Goal: Task Accomplishment & Management: Use online tool/utility

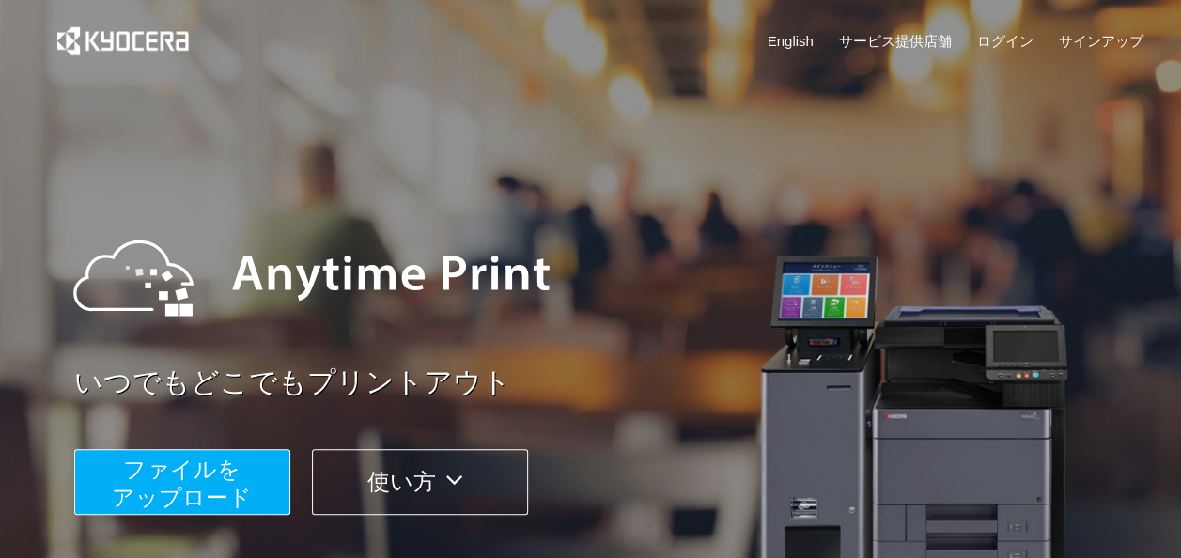
click at [223, 485] on span "ファイルを ​​アップロード" at bounding box center [182, 484] width 140 height 54
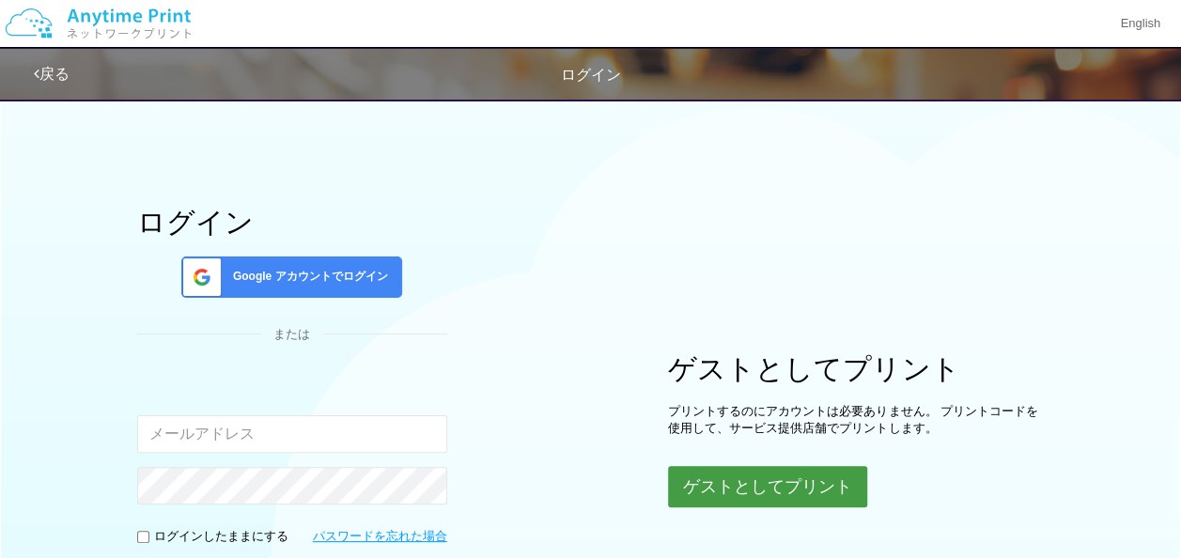
click at [700, 475] on button "ゲストとしてプリント" at bounding box center [767, 486] width 199 height 41
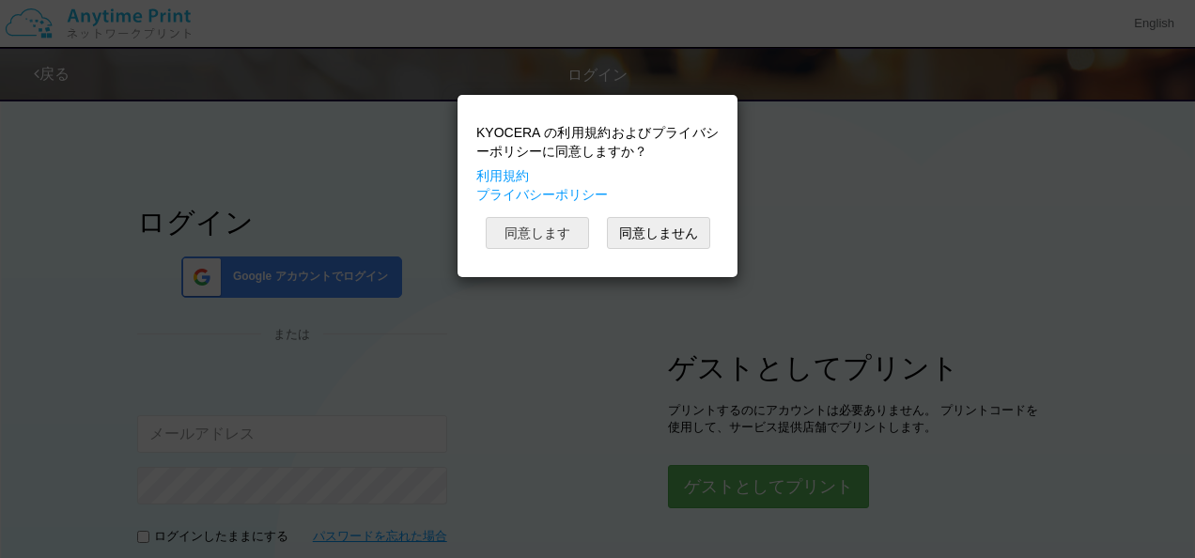
click at [549, 241] on button "同意します" at bounding box center [537, 233] width 103 height 32
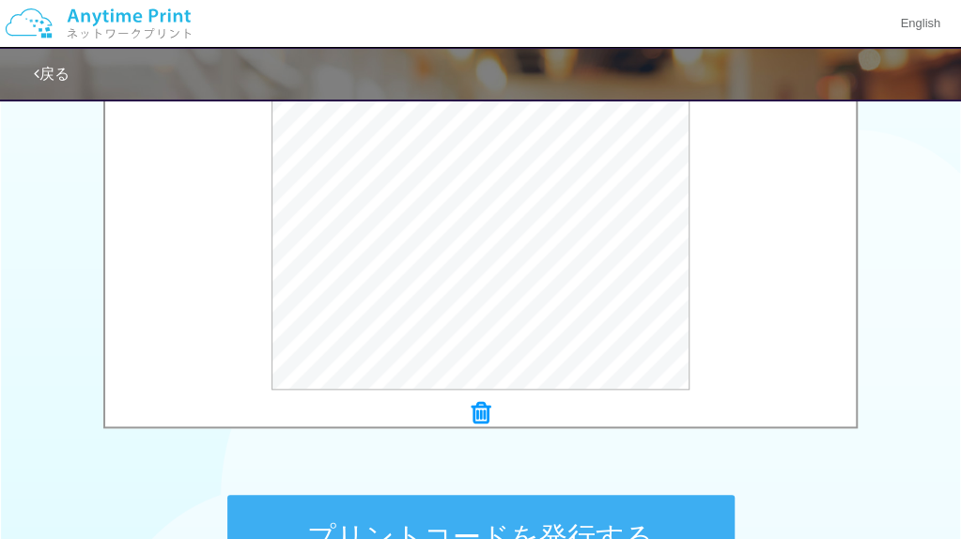
scroll to position [846, 0]
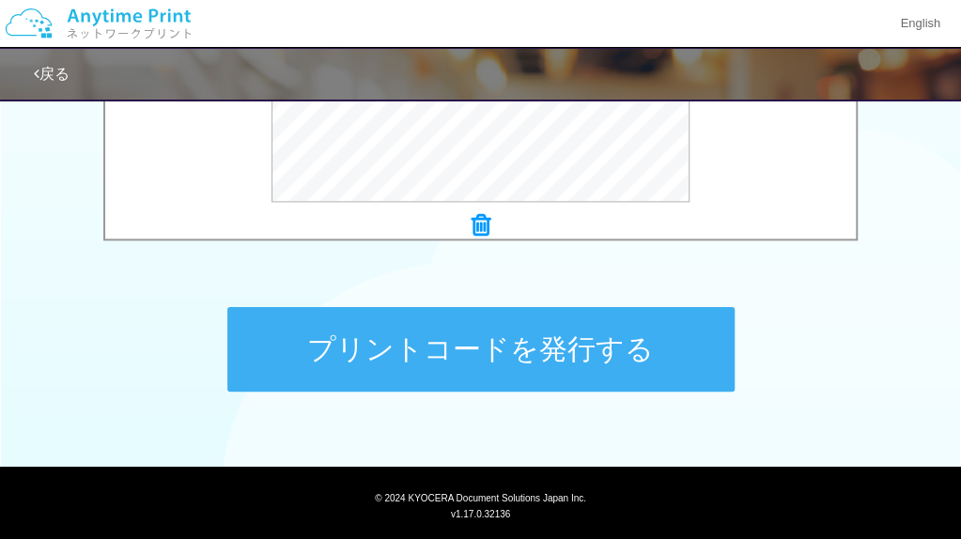
drag, startPoint x: 823, startPoint y: 0, endPoint x: 592, endPoint y: 345, distance: 415.1
click at [588, 348] on button "プリントコードを発行する" at bounding box center [480, 349] width 507 height 85
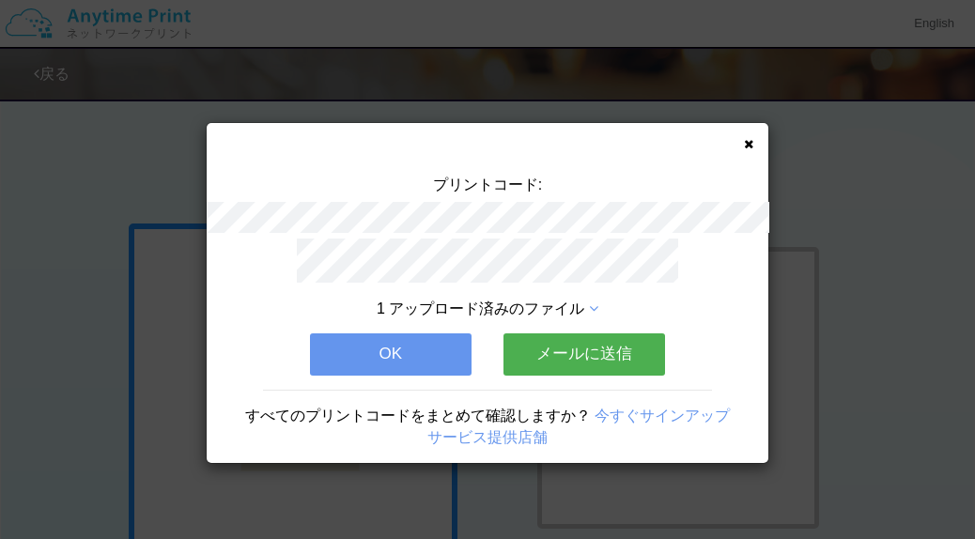
click at [422, 334] on button "OK" at bounding box center [391, 354] width 162 height 41
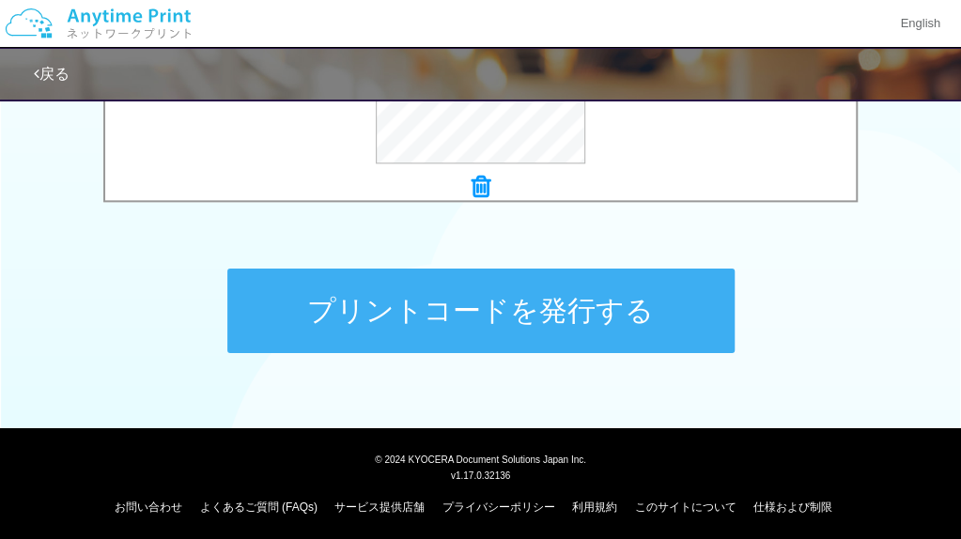
scroll to position [889, 0]
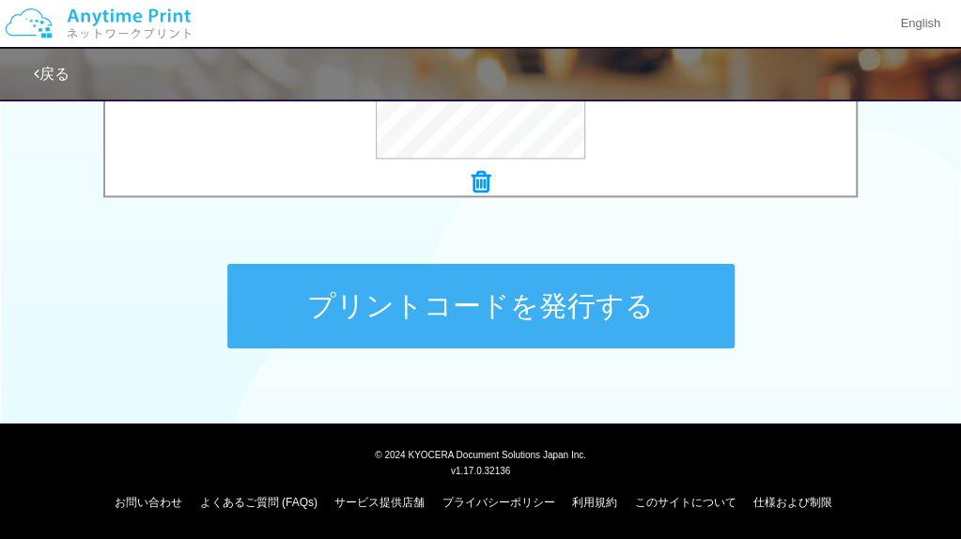
click at [560, 294] on button "プリントコードを発行する" at bounding box center [480, 306] width 507 height 85
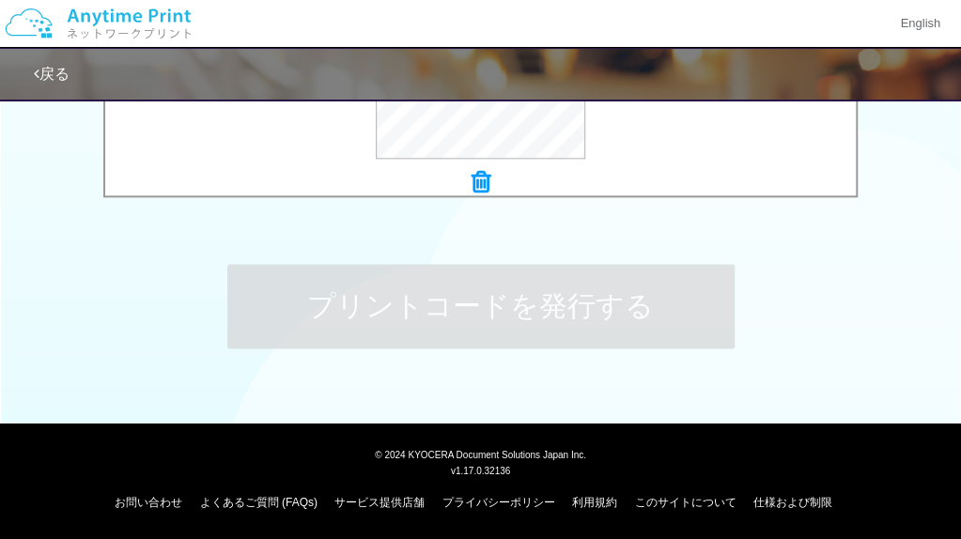
scroll to position [0, 0]
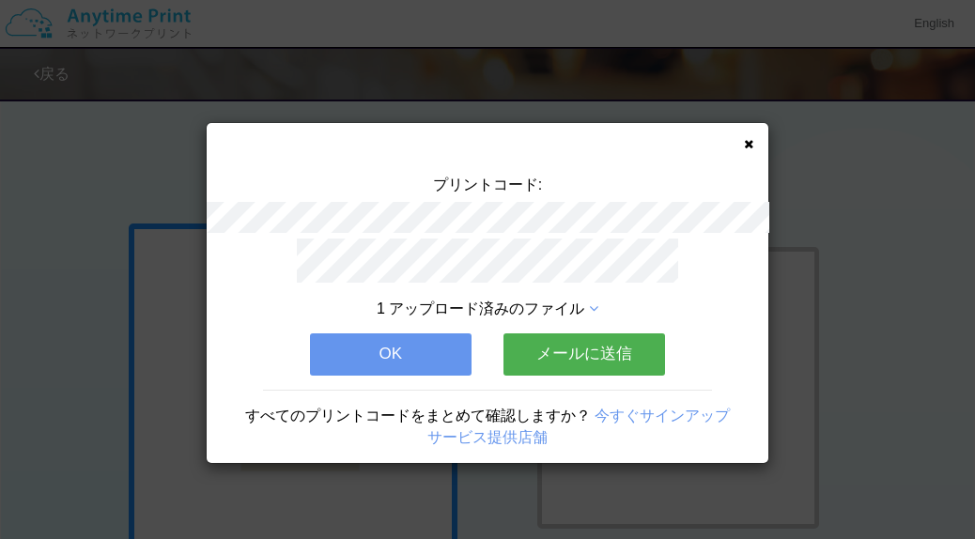
click at [415, 334] on button "OK" at bounding box center [391, 354] width 162 height 41
